Goal: Information Seeking & Learning: Check status

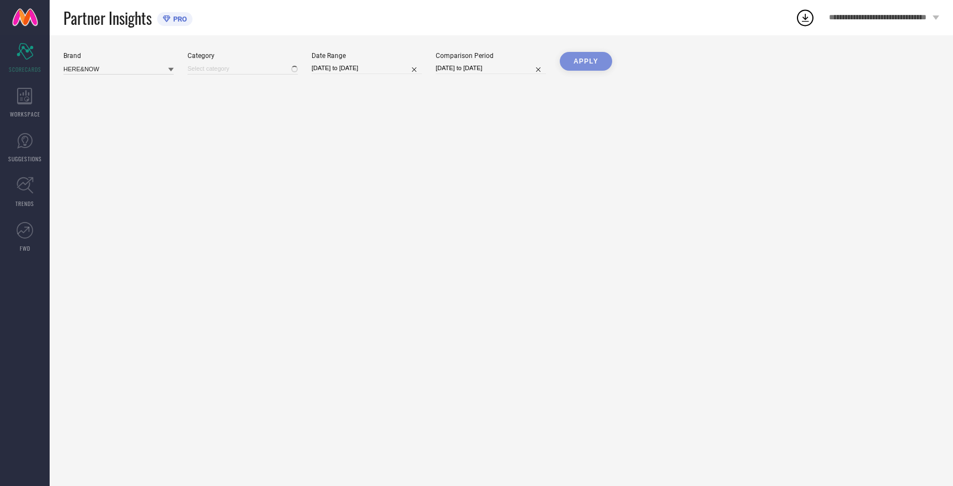
type input "All"
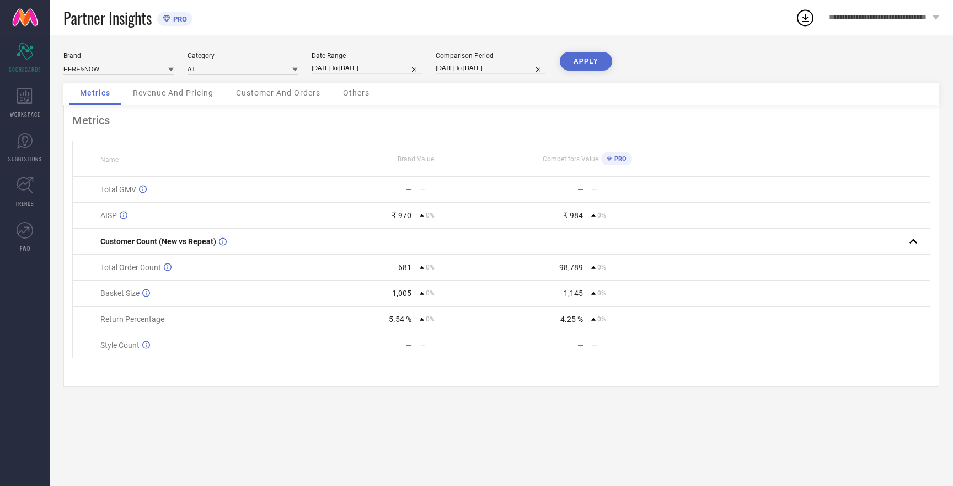
click at [341, 66] on input "[DATE] to [DATE]" at bounding box center [367, 68] width 110 height 12
select select "9"
select select "2025"
select select "10"
select select "2025"
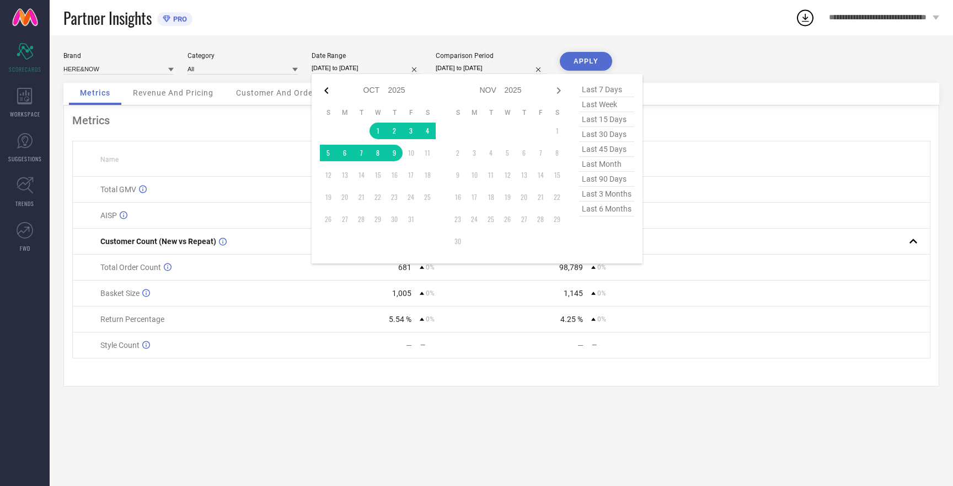
click at [328, 94] on icon at bounding box center [326, 90] width 4 height 7
select select "8"
select select "2025"
select select "9"
select select "2025"
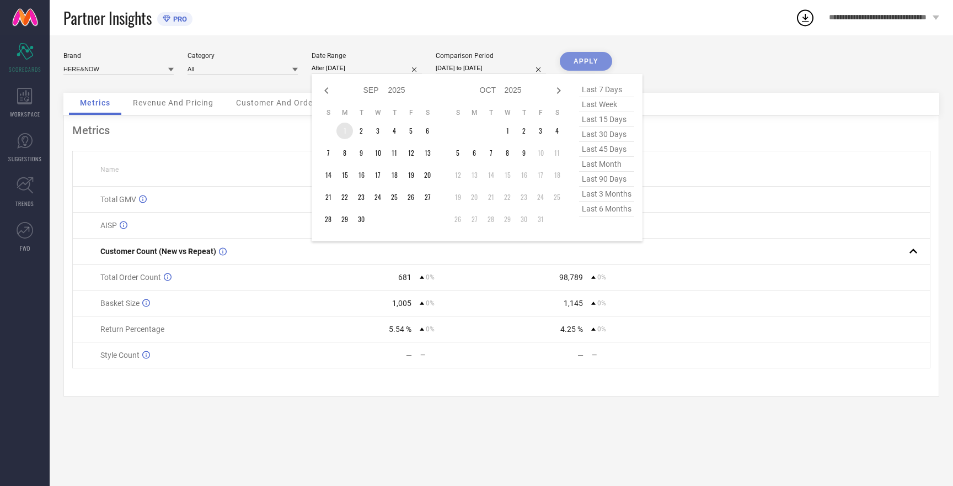
click at [344, 127] on td "1" at bounding box center [345, 130] width 17 height 17
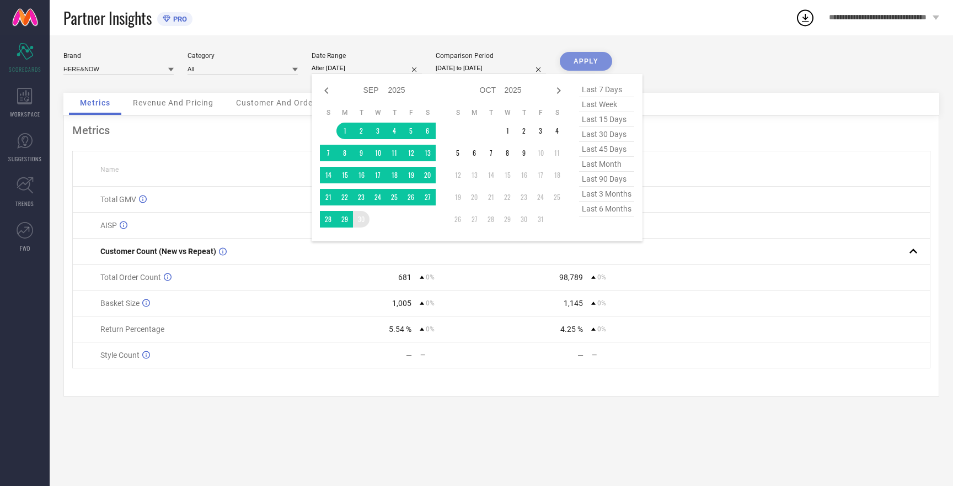
type input "[DATE] to [DATE]"
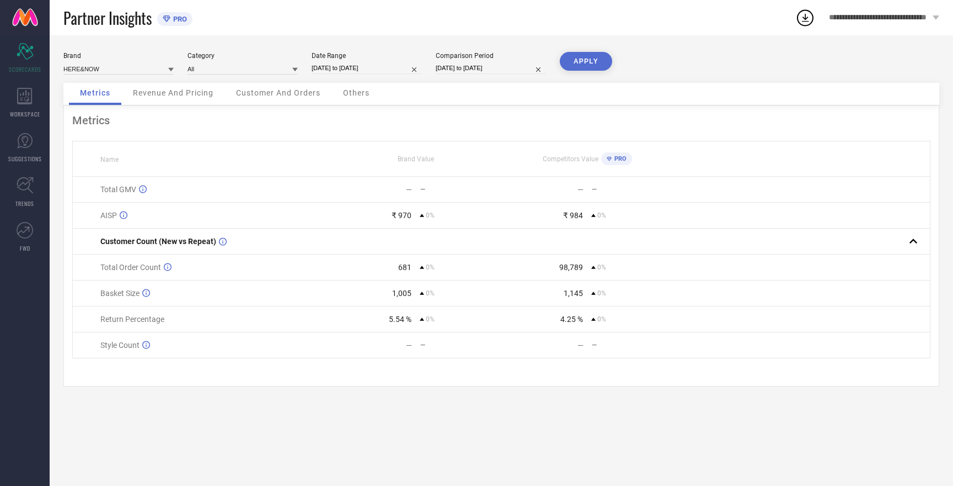
click at [452, 69] on input "[DATE] to [DATE]" at bounding box center [491, 68] width 110 height 12
select select "9"
select select "2025"
select select "10"
select select "2025"
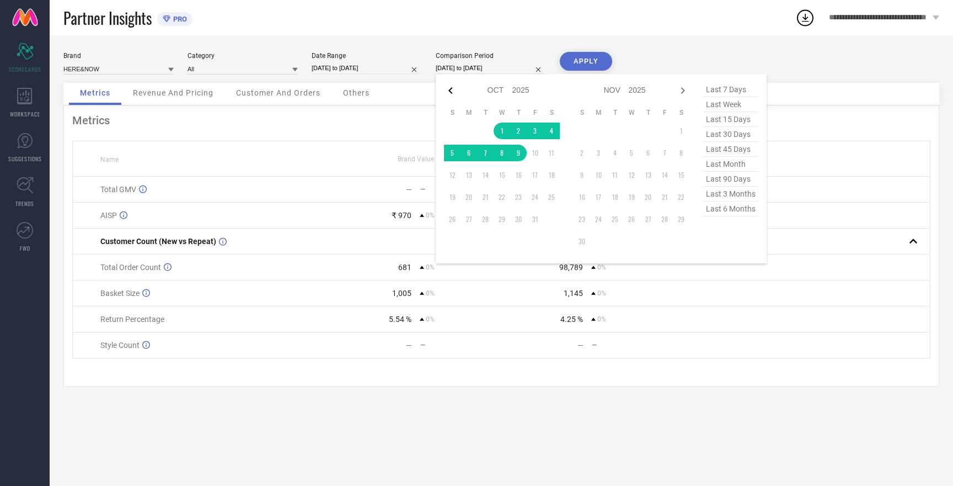
click at [449, 89] on icon at bounding box center [450, 90] width 13 height 13
select select "8"
select select "2025"
select select "9"
select select "2025"
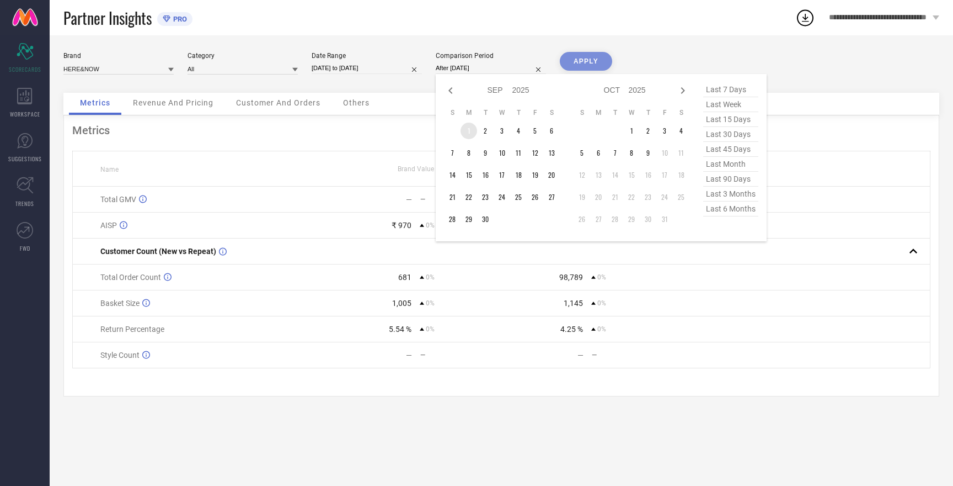
click at [472, 134] on td "1" at bounding box center [469, 130] width 17 height 17
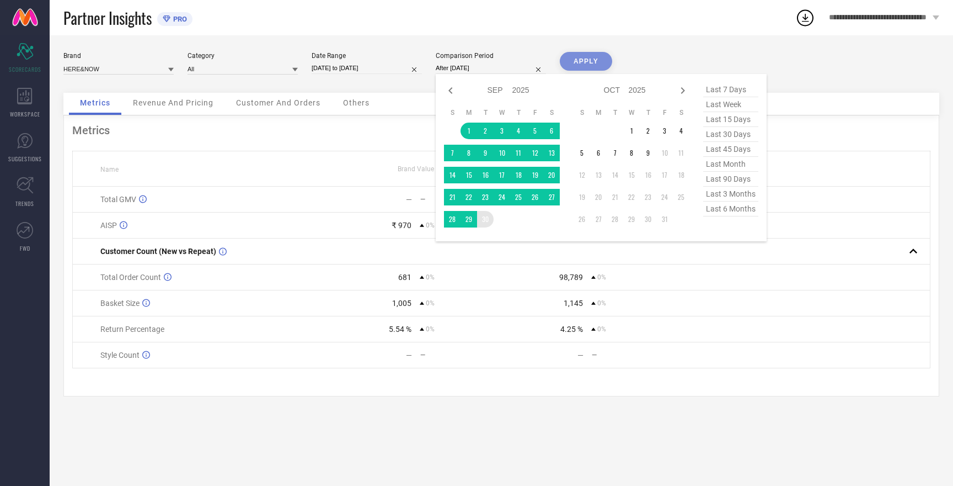
type input "[DATE] to [DATE]"
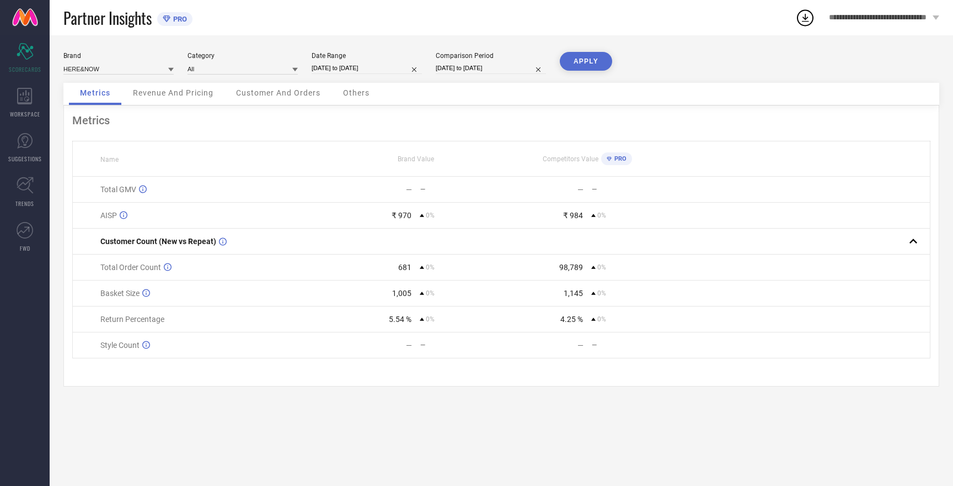
click at [590, 61] on button "APPLY" at bounding box center [586, 61] width 52 height 19
click at [591, 60] on button "APPLY" at bounding box center [586, 61] width 52 height 19
select select "8"
select select "2025"
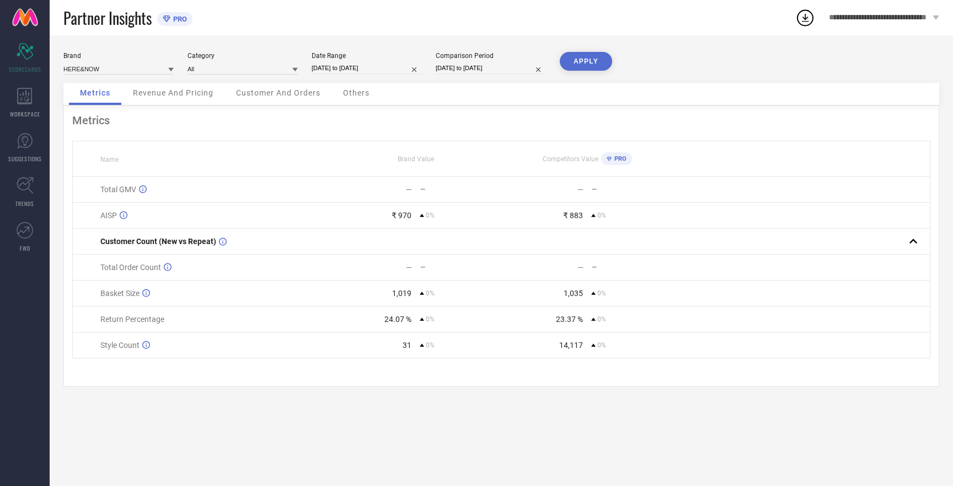
select select "9"
select select "2025"
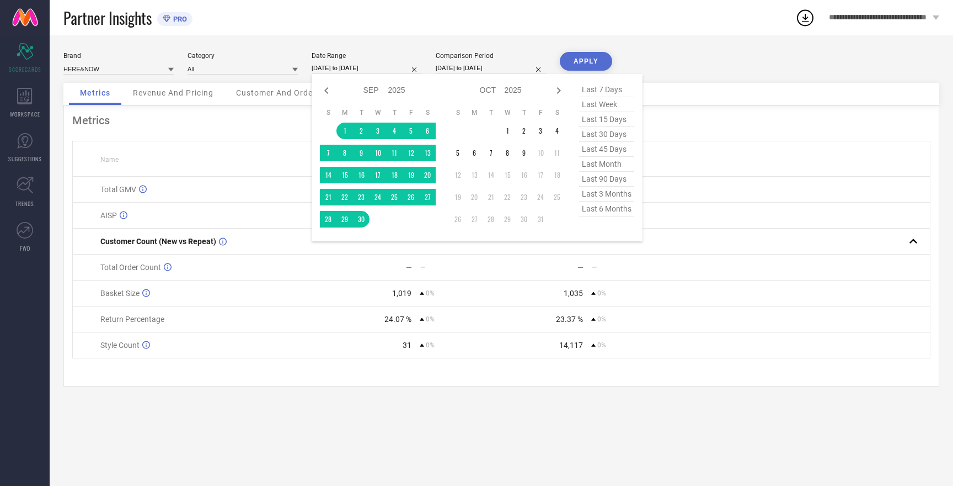
click at [347, 67] on input "[DATE] to [DATE]" at bounding box center [367, 68] width 110 height 12
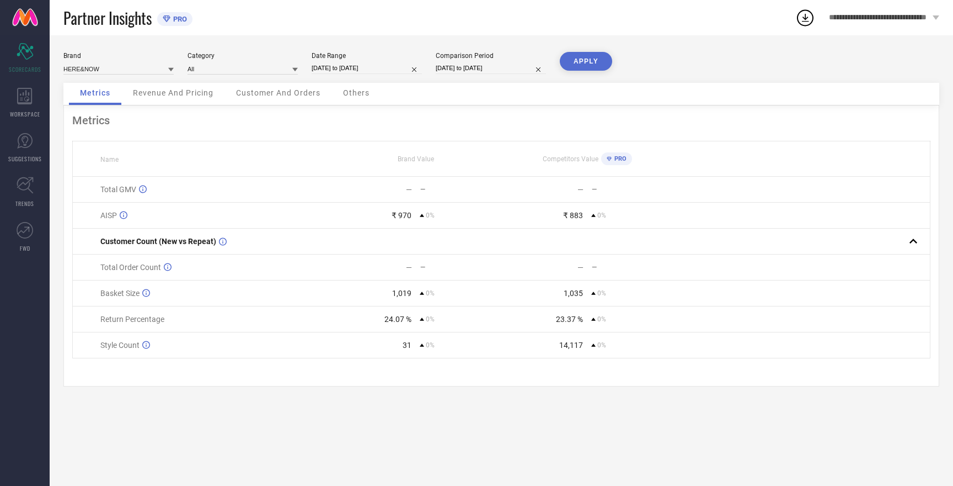
click at [326, 18] on div "Partner Insights PRO" at bounding box center [429, 17] width 732 height 35
click at [89, 68] on input at bounding box center [118, 69] width 110 height 12
click at [99, 102] on span "MAST & HARBOUR" at bounding box center [96, 103] width 55 height 8
type input "All"
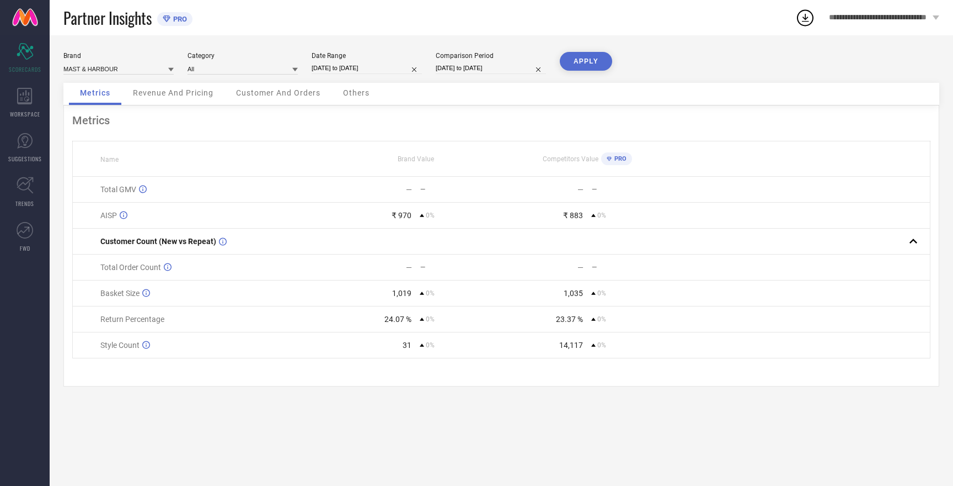
click at [591, 62] on button "APPLY" at bounding box center [586, 61] width 52 height 19
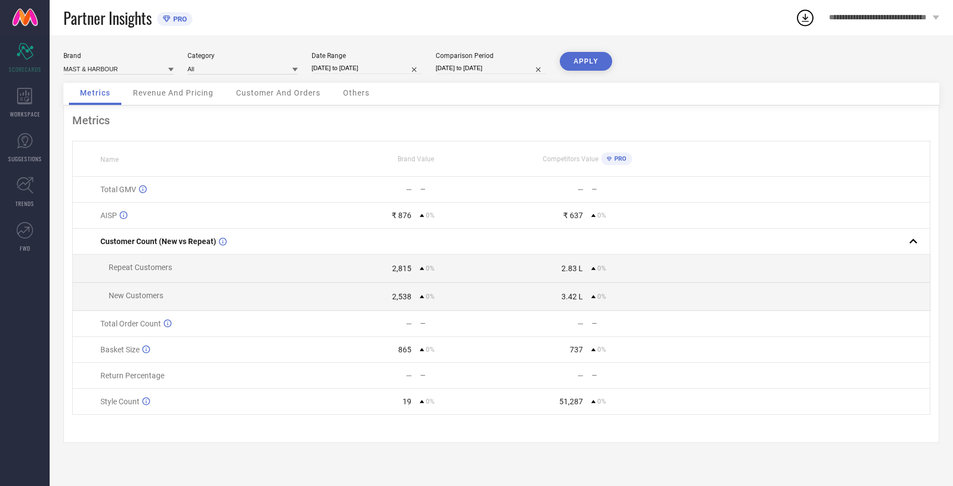
click at [591, 62] on button "APPLY" at bounding box center [586, 61] width 52 height 19
select select "8"
select select "2025"
select select "9"
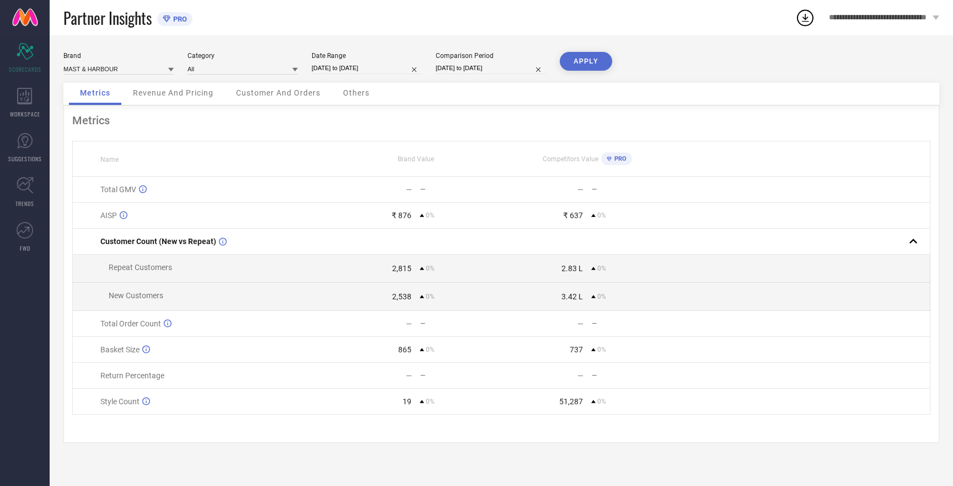
select select "2025"
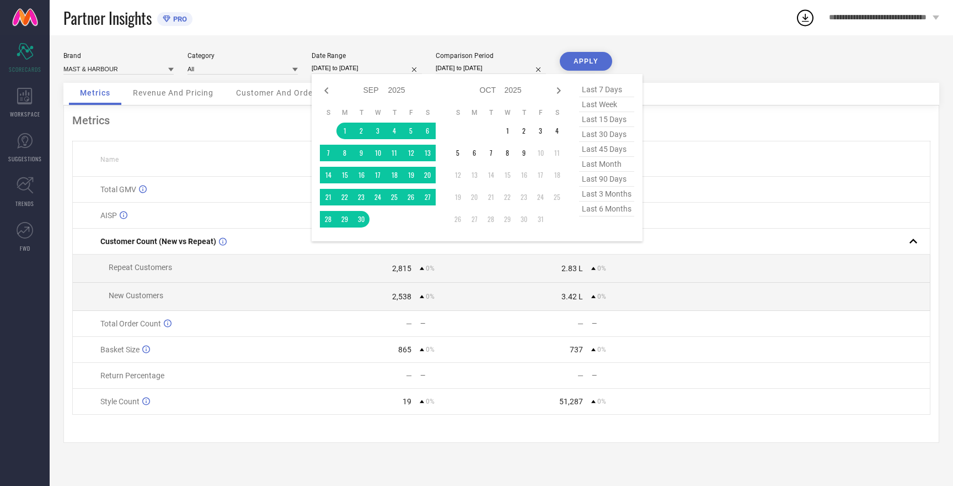
click at [356, 68] on input "[DATE] to [DATE]" at bounding box center [367, 68] width 110 height 12
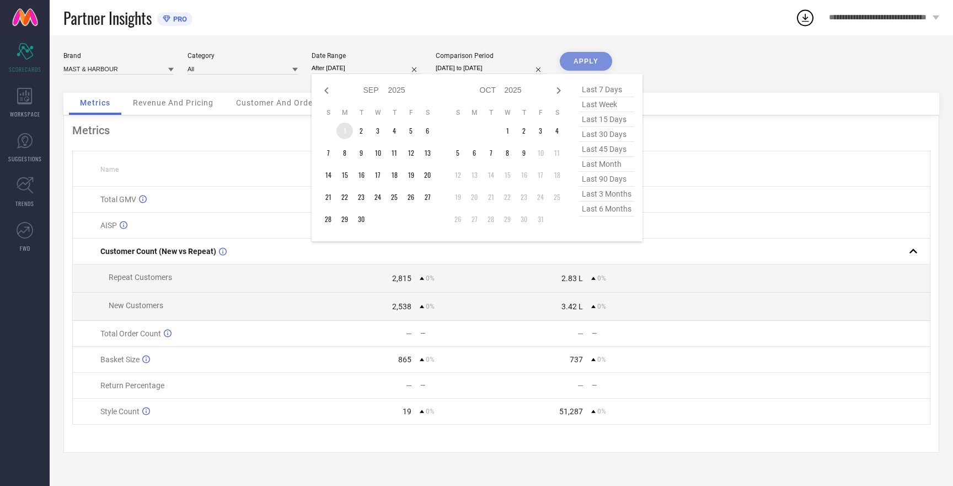
click at [344, 131] on td "1" at bounding box center [345, 130] width 17 height 17
type input "[DATE] to [DATE]"
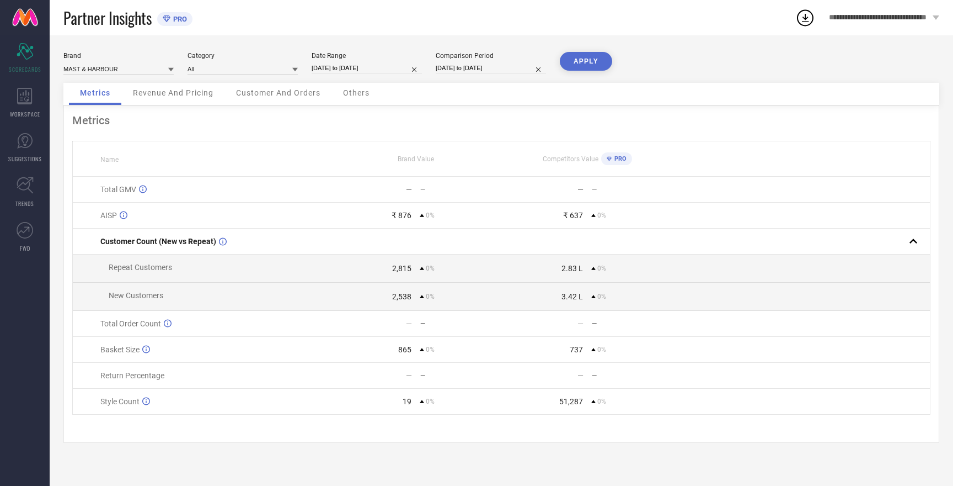
select select "8"
select select "2025"
select select "9"
select select "2025"
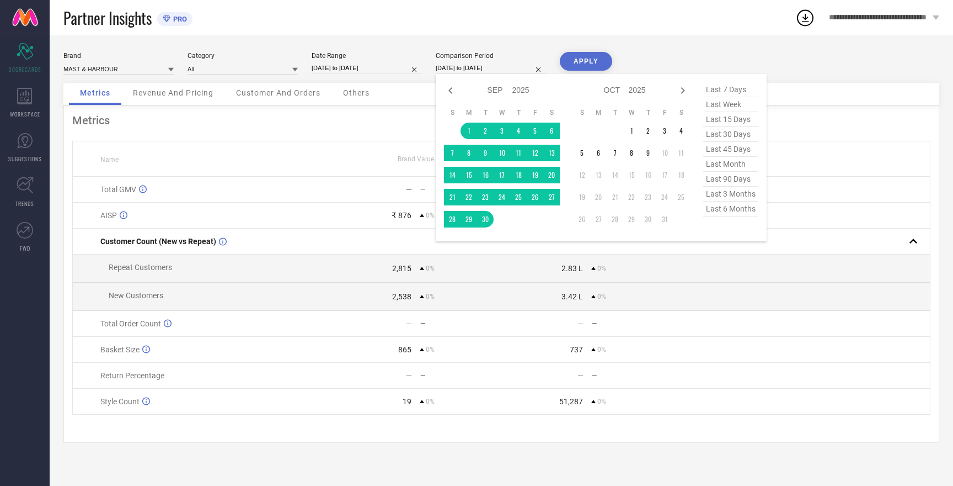
click at [457, 70] on input "[DATE] to [DATE]" at bounding box center [491, 68] width 110 height 12
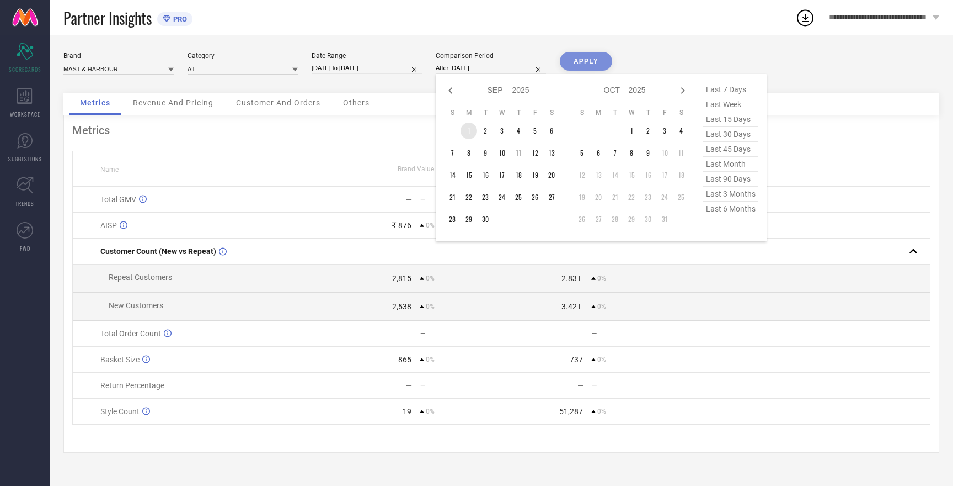
click at [468, 132] on td "1" at bounding box center [469, 130] width 17 height 17
type input "[DATE] to [DATE]"
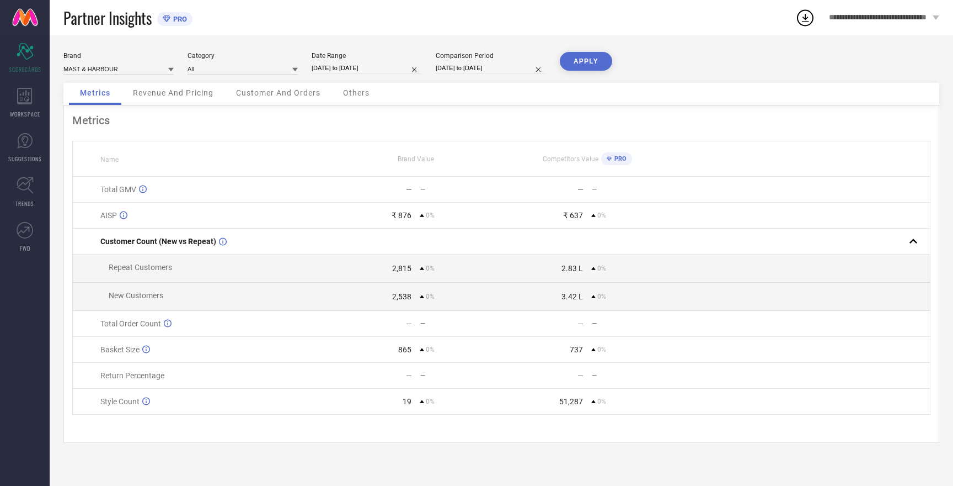
click at [585, 62] on button "APPLY" at bounding box center [586, 61] width 52 height 19
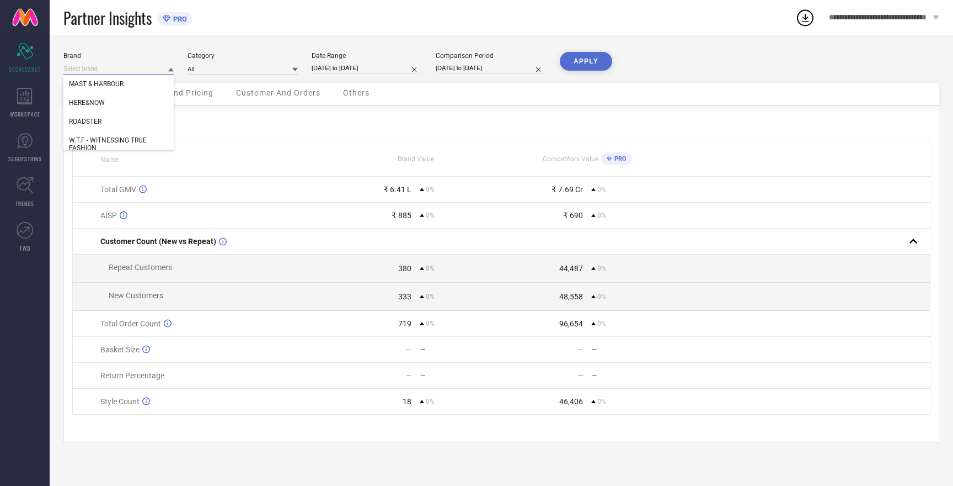
click at [110, 69] on input at bounding box center [118, 69] width 110 height 12
click at [99, 105] on span "HERE&NOW" at bounding box center [87, 103] width 36 height 8
type input "All"
click at [588, 61] on button "APPLY" at bounding box center [586, 61] width 52 height 19
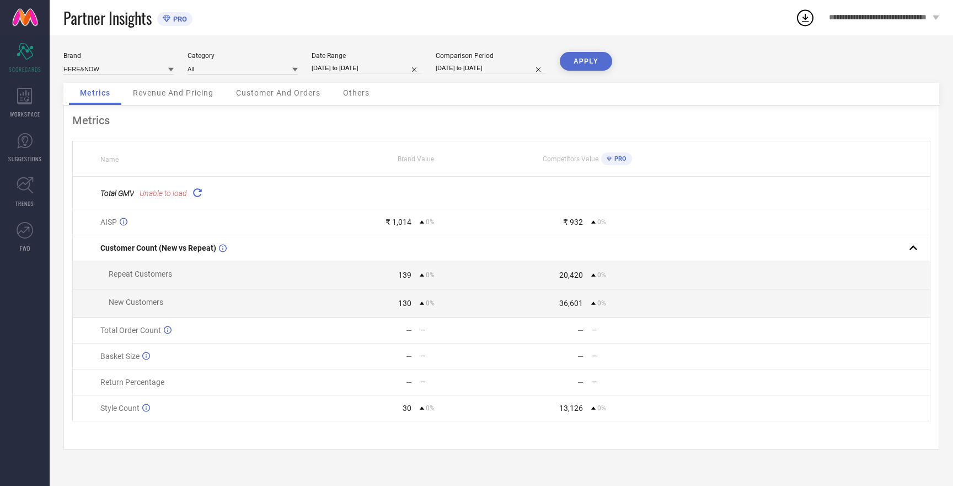
click at [201, 191] on icon at bounding box center [197, 192] width 13 height 13
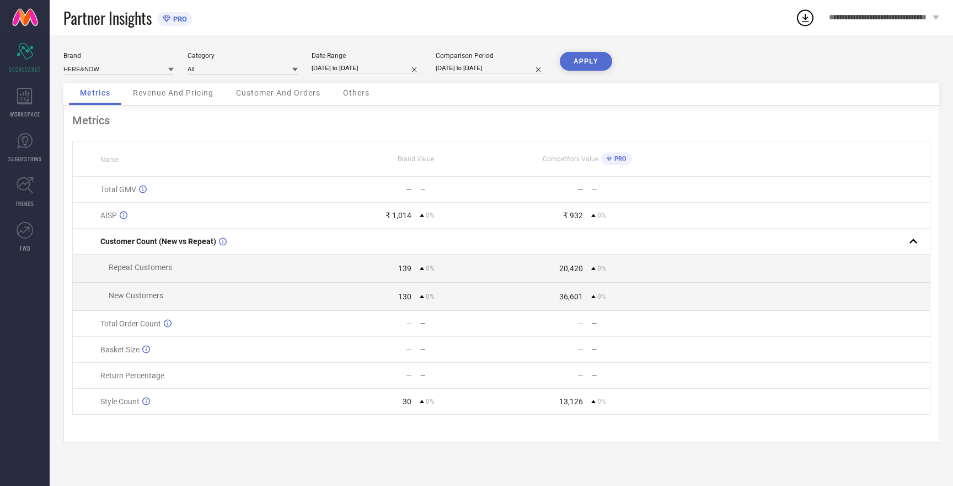
click at [201, 191] on div "Total GMV" at bounding box center [214, 189] width 229 height 9
click at [123, 67] on input at bounding box center [118, 69] width 110 height 12
click at [122, 140] on span "W.T.F - WITNESSING TRUE FASHION" at bounding box center [118, 143] width 99 height 15
type input "All"
click at [569, 64] on button "APPLY" at bounding box center [586, 61] width 52 height 19
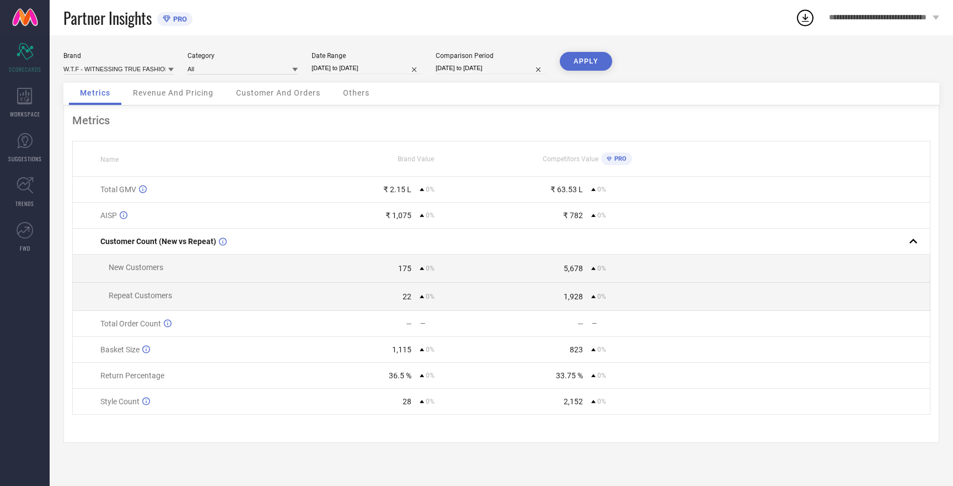
click at [569, 64] on button "APPLY" at bounding box center [586, 61] width 52 height 19
drag, startPoint x: 388, startPoint y: 377, endPoint x: 413, endPoint y: 378, distance: 24.8
click at [413, 378] on div "36.5 % 0%" at bounding box center [416, 375] width 170 height 9
click at [137, 68] on input at bounding box center [118, 69] width 110 height 12
click at [114, 111] on div "HERE&NOW" at bounding box center [118, 110] width 110 height 19
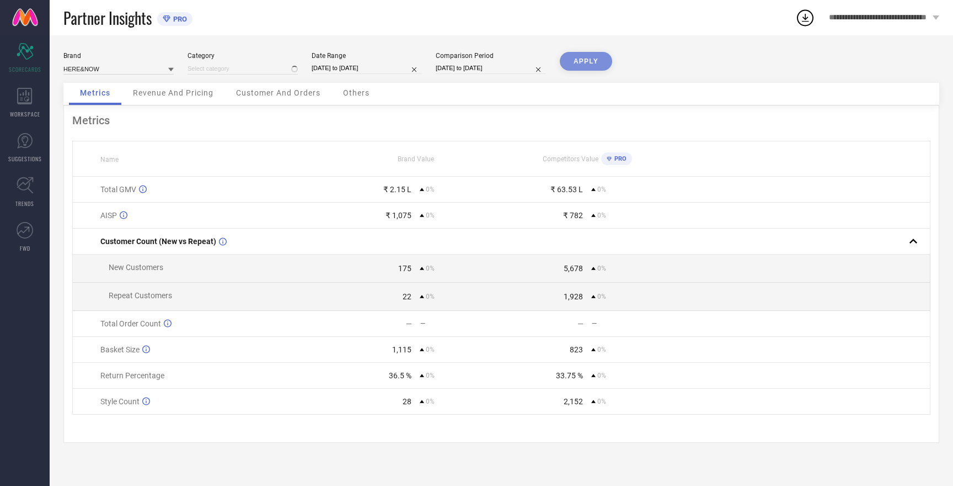
type input "All"
click at [575, 60] on button "APPLY" at bounding box center [586, 61] width 52 height 19
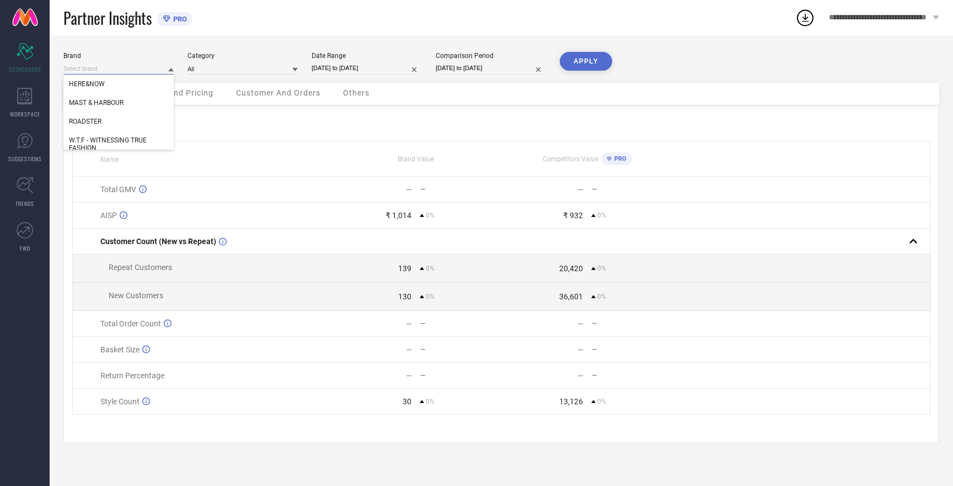
click at [89, 73] on input at bounding box center [118, 69] width 110 height 12
click at [94, 71] on input at bounding box center [118, 69] width 110 height 12
click at [93, 122] on span "ROADSTER" at bounding box center [85, 122] width 33 height 8
type input "All"
click at [586, 61] on button "APPLY" at bounding box center [586, 61] width 52 height 19
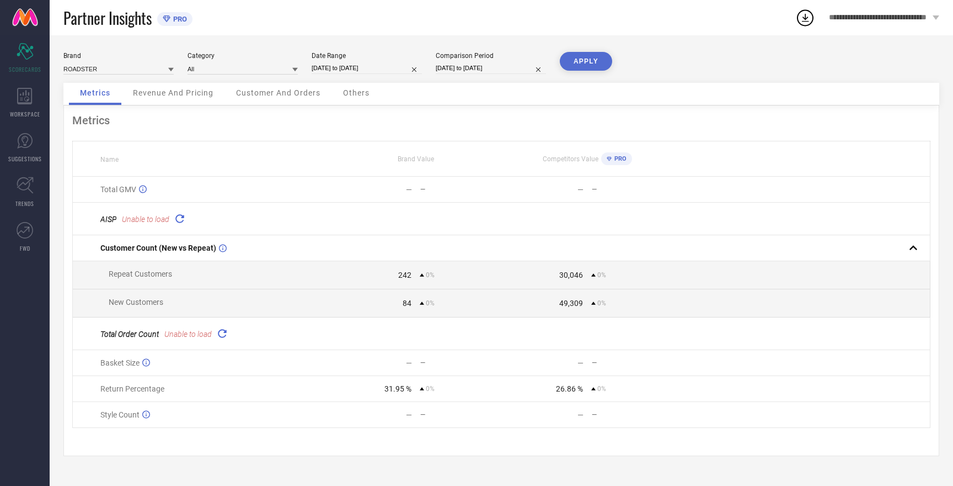
select select "8"
select select "2025"
select select "9"
select select "2025"
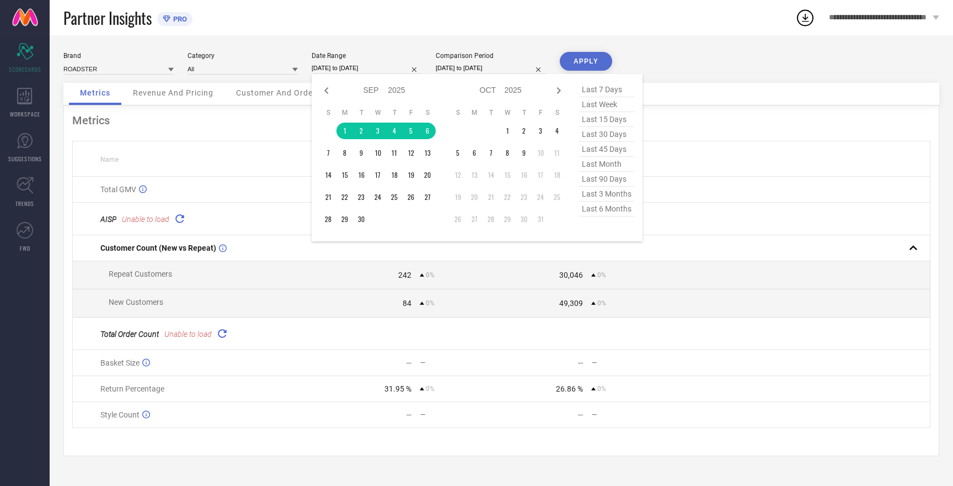
click at [342, 67] on input "[DATE] to [DATE]" at bounding box center [367, 68] width 110 height 12
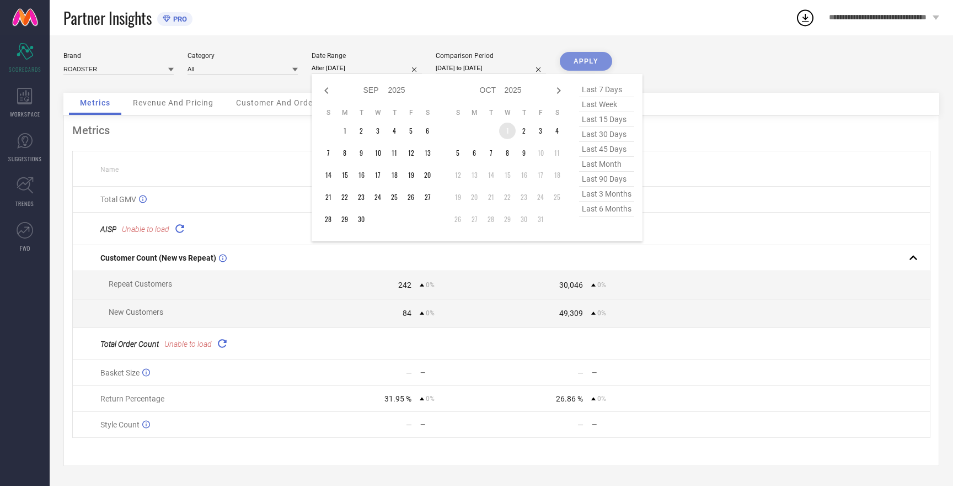
click at [508, 130] on td "1" at bounding box center [507, 130] width 17 height 17
type input "[DATE] to [DATE]"
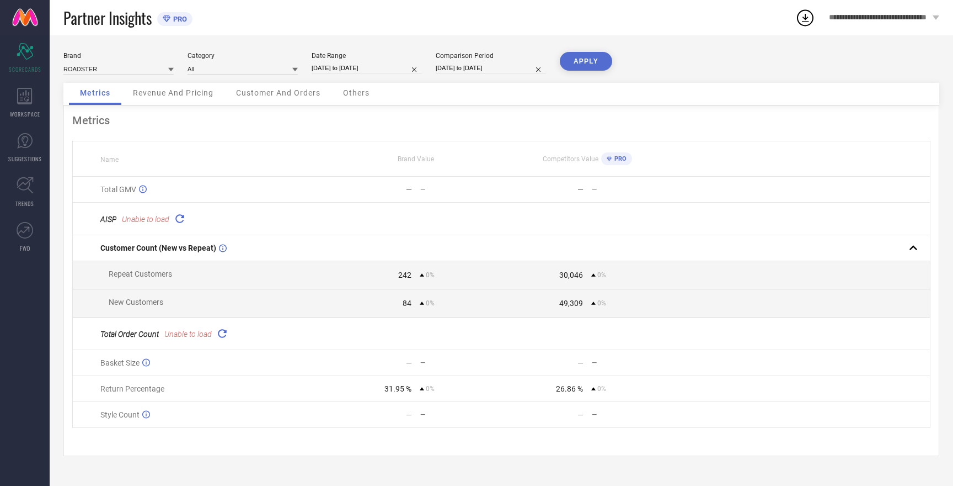
select select "8"
select select "2025"
select select "9"
select select "2025"
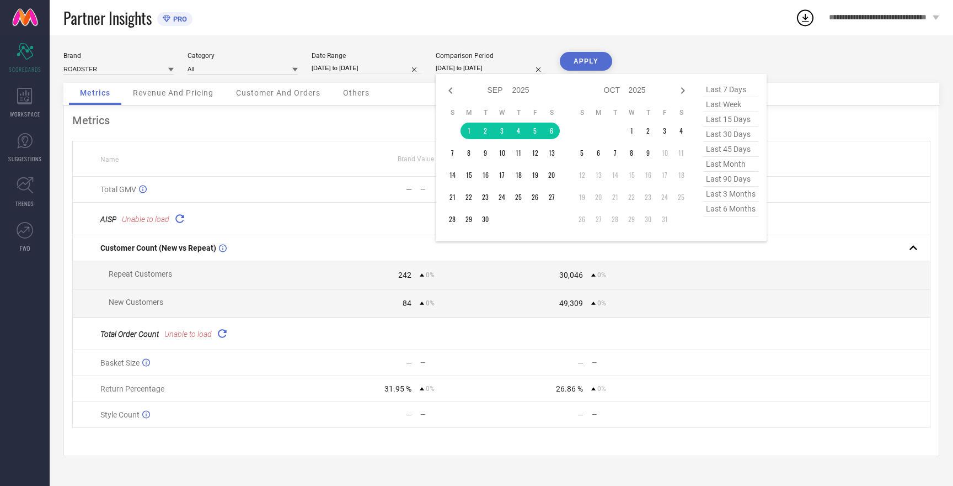
click at [482, 68] on input "[DATE] to [DATE]" at bounding box center [491, 68] width 110 height 12
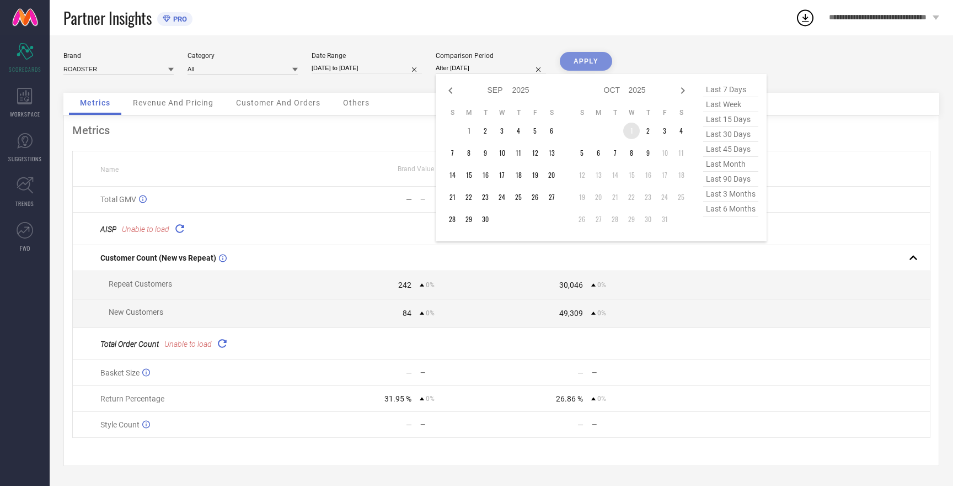
click at [633, 131] on td "1" at bounding box center [631, 130] width 17 height 17
type input "[DATE] to [DATE]"
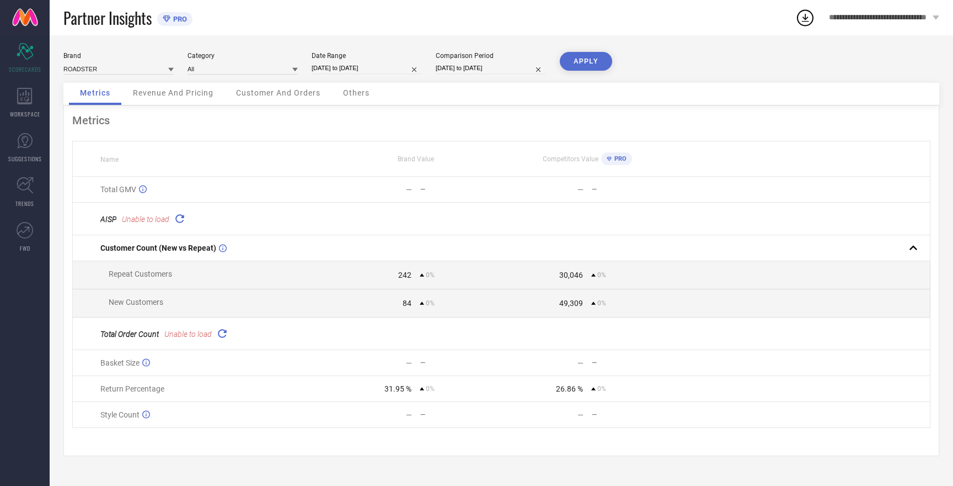
click at [490, 67] on input "[DATE] to [DATE]" at bounding box center [491, 68] width 110 height 12
select select "9"
select select "2025"
select select "10"
select select "2025"
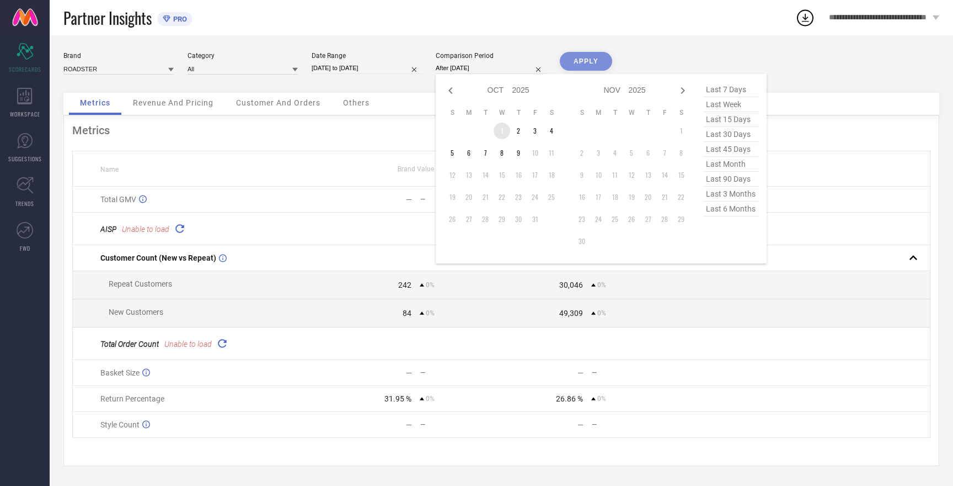
click at [504, 130] on td "1" at bounding box center [502, 130] width 17 height 17
type input "[DATE] to [DATE]"
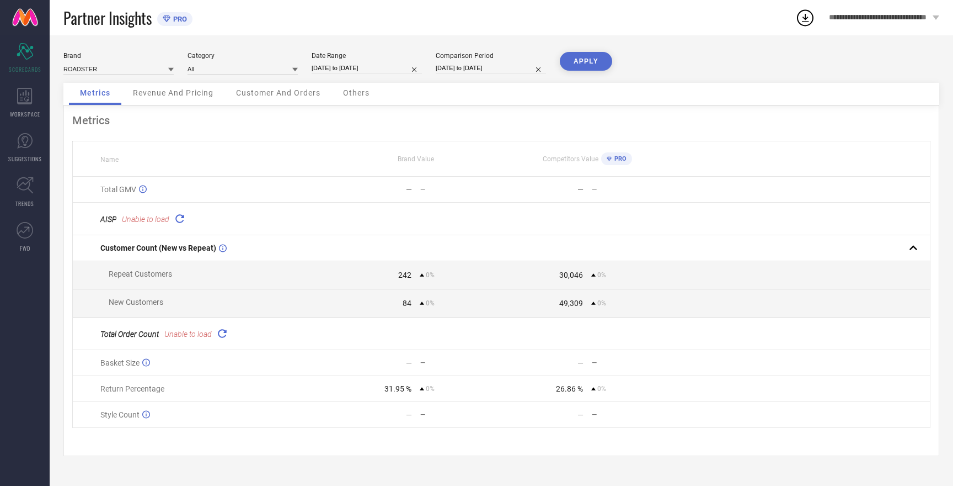
click at [588, 65] on button "APPLY" at bounding box center [586, 61] width 52 height 19
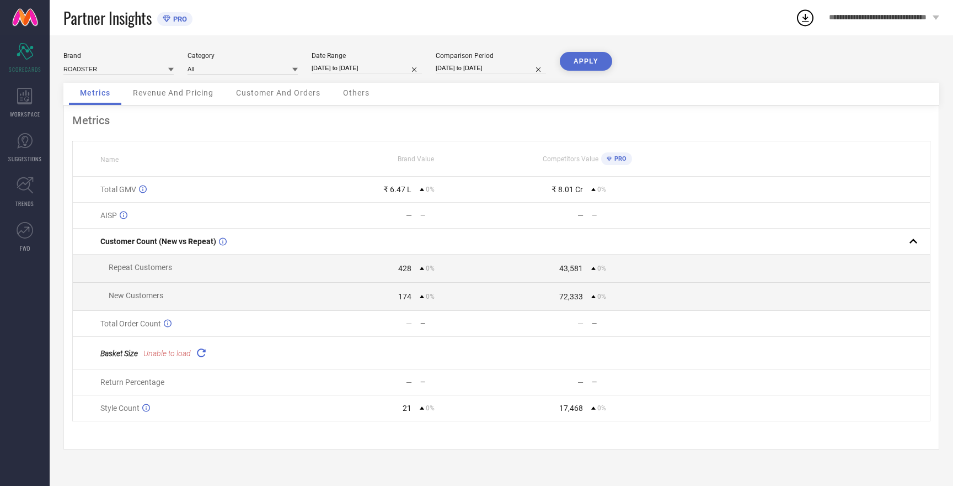
click at [587, 66] on button "APPLY" at bounding box center [586, 61] width 52 height 19
select select "9"
select select "2025"
select select "10"
select select "2025"
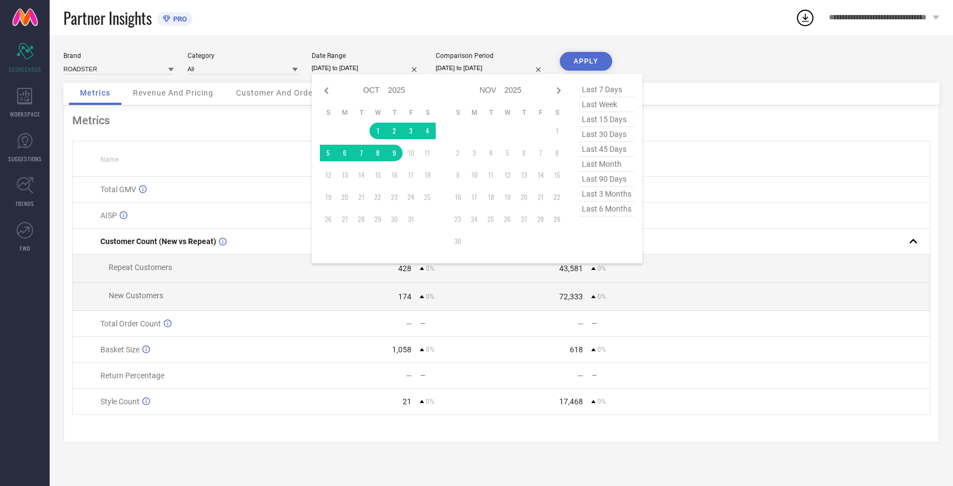
click at [323, 72] on input "[DATE] to [DATE]" at bounding box center [367, 68] width 110 height 12
click at [324, 88] on icon at bounding box center [326, 90] width 13 height 13
select select "8"
select select "2025"
select select "9"
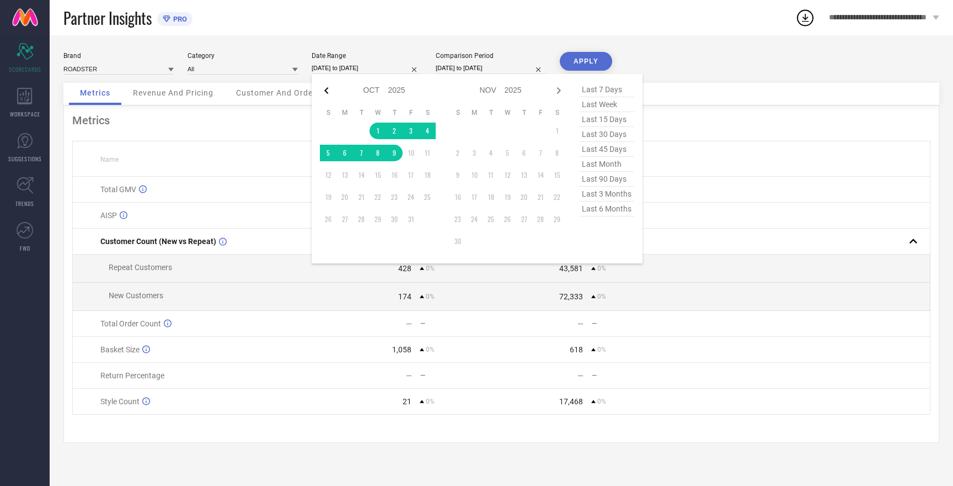
select select "2025"
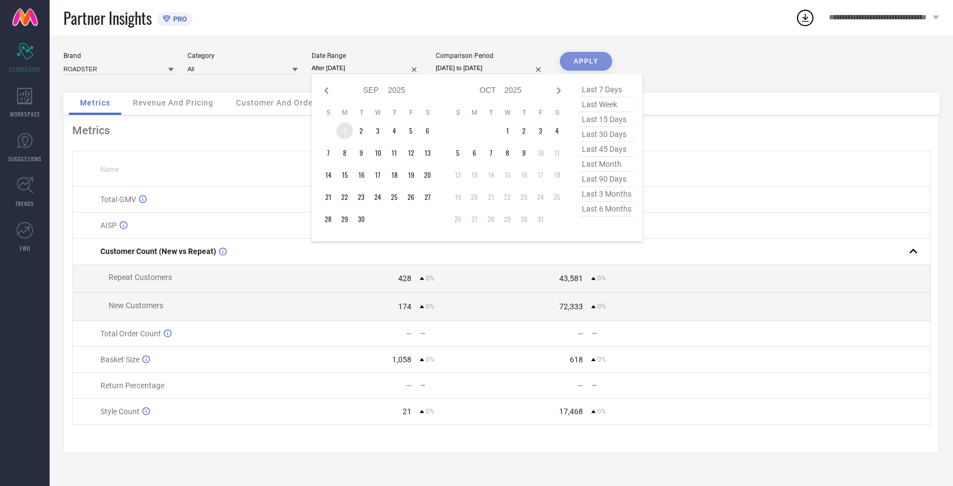
click at [347, 129] on td "1" at bounding box center [345, 130] width 17 height 17
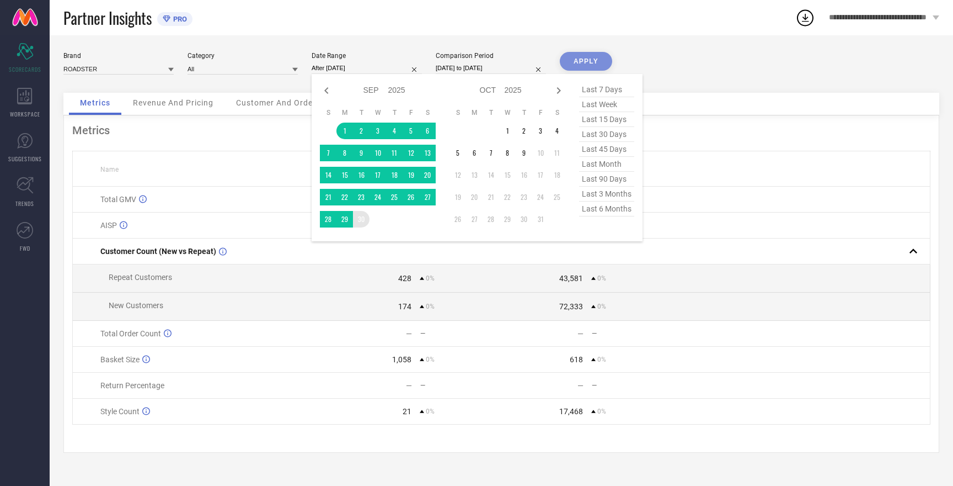
type input "[DATE] to [DATE]"
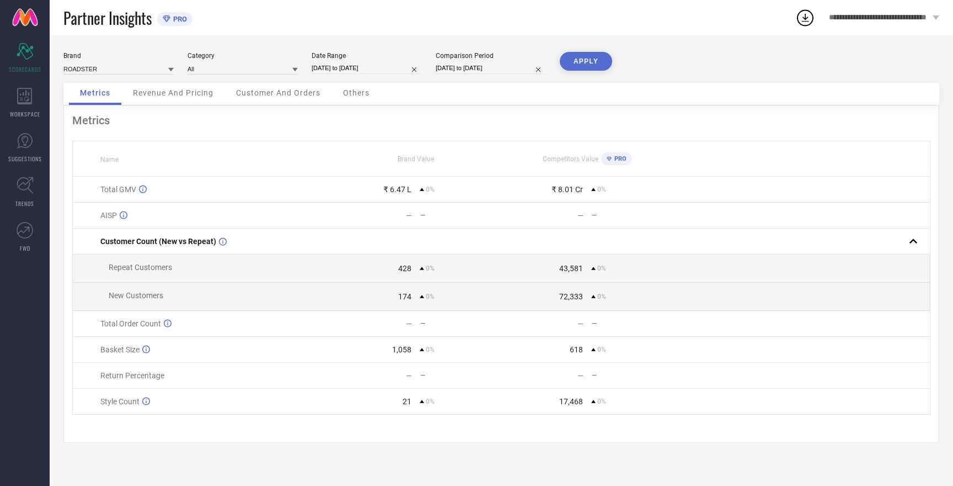
select select "9"
select select "2025"
select select "10"
select select "2025"
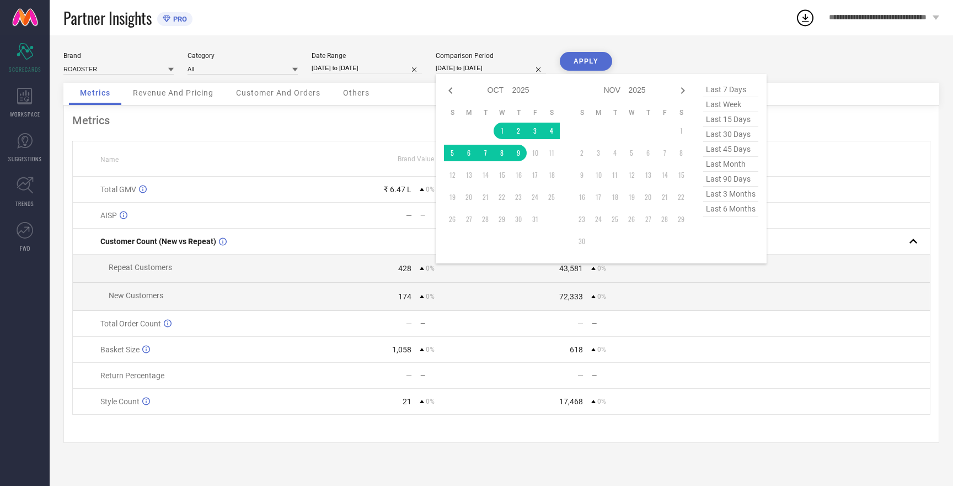
click at [459, 66] on input "[DATE] to [DATE]" at bounding box center [491, 68] width 110 height 12
click at [450, 87] on icon at bounding box center [450, 90] width 13 height 13
select select "8"
select select "2025"
select select "9"
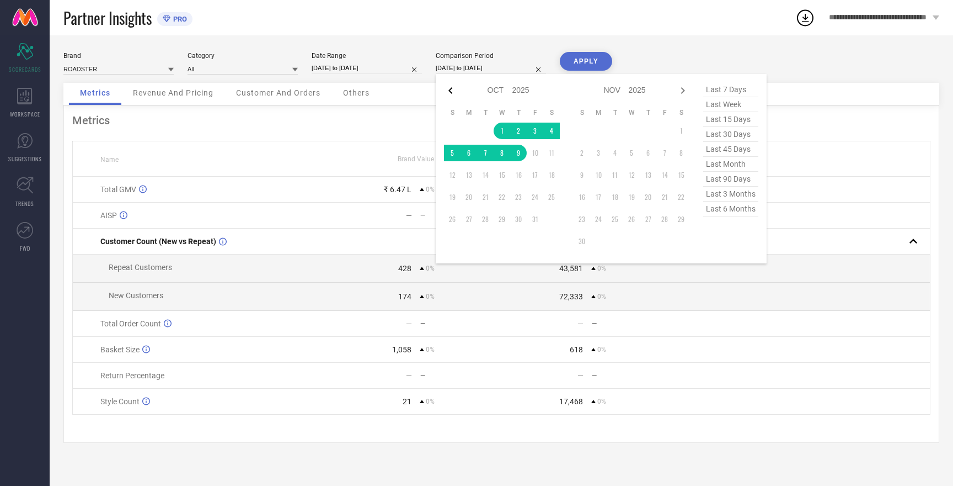
select select "2025"
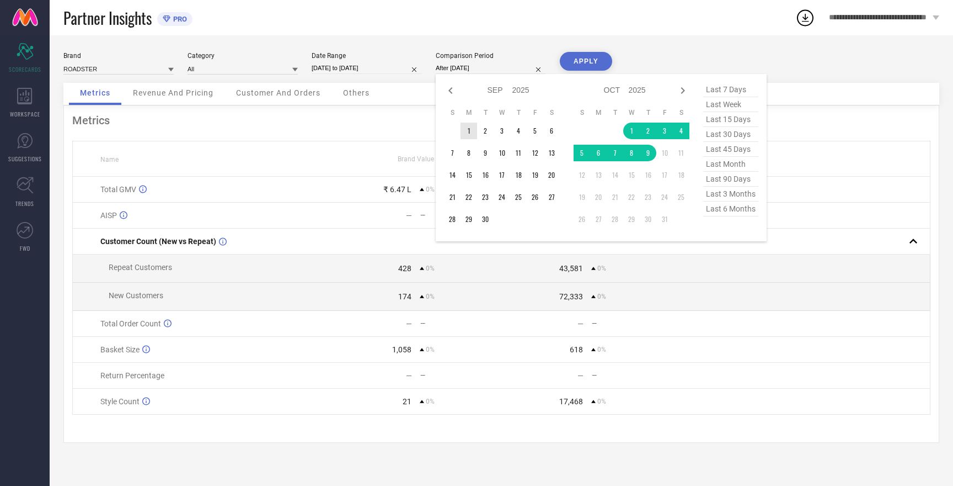
click at [471, 128] on td "1" at bounding box center [469, 130] width 17 height 17
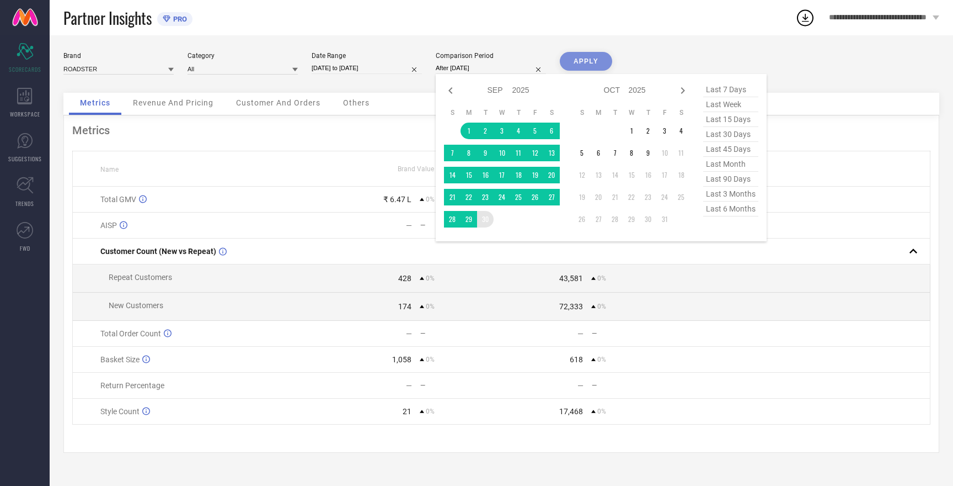
type input "[DATE] to [DATE]"
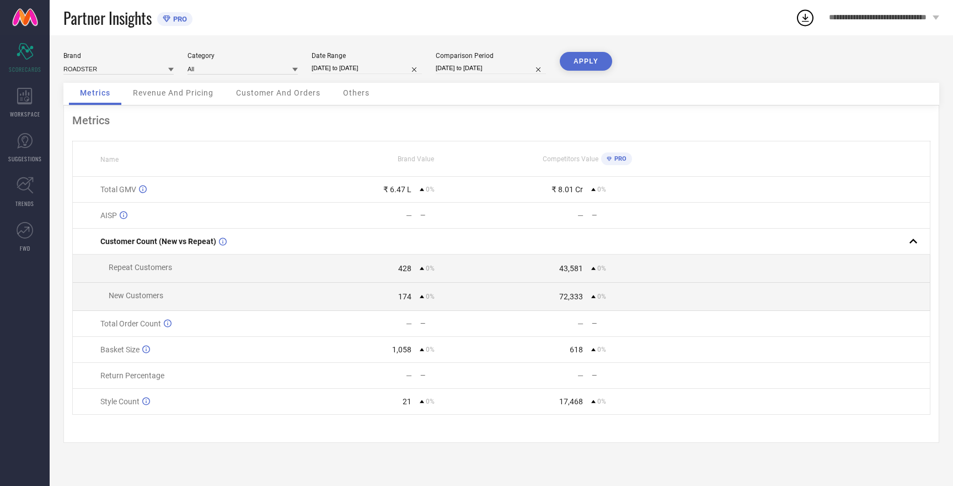
click at [584, 61] on button "APPLY" at bounding box center [586, 61] width 52 height 19
click at [109, 70] on input at bounding box center [118, 69] width 110 height 12
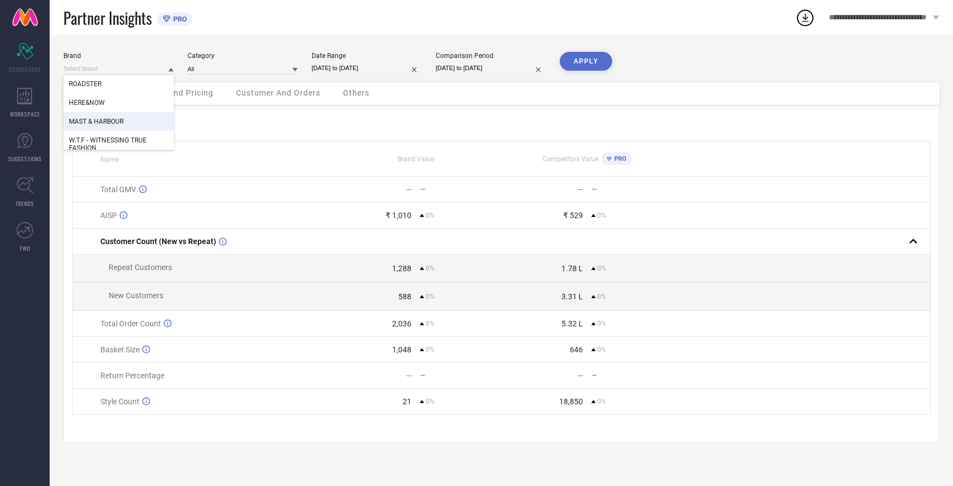
click at [115, 119] on span "MAST & HARBOUR" at bounding box center [96, 122] width 55 height 8
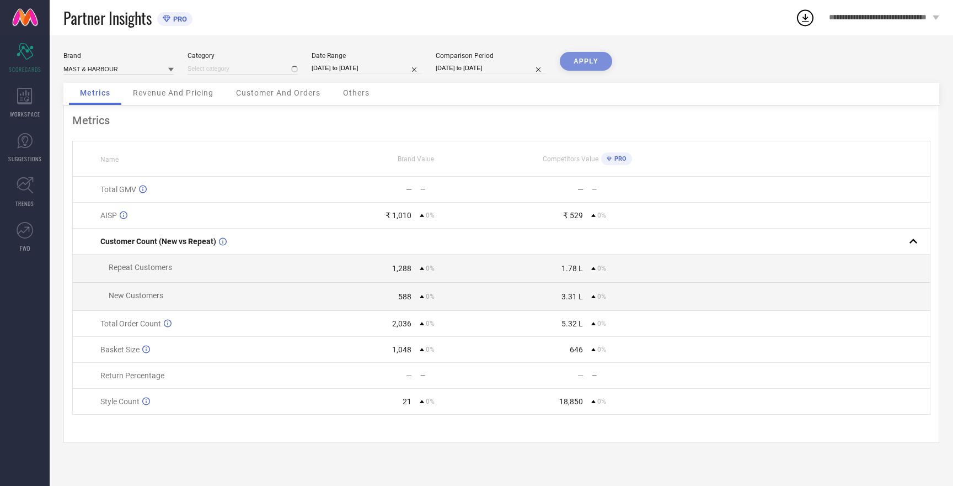
type input "All"
click at [578, 62] on button "APPLY" at bounding box center [586, 61] width 52 height 19
click at [582, 59] on button "APPLY" at bounding box center [586, 61] width 52 height 19
